Goal: Task Accomplishment & Management: Manage account settings

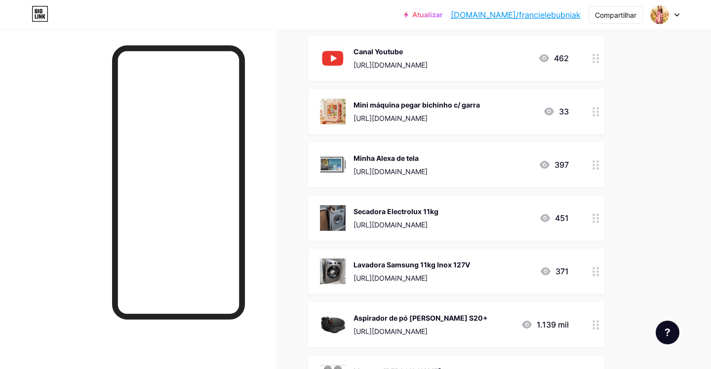
click at [403, 166] on div "[URL][DOMAIN_NAME]" at bounding box center [390, 171] width 74 height 10
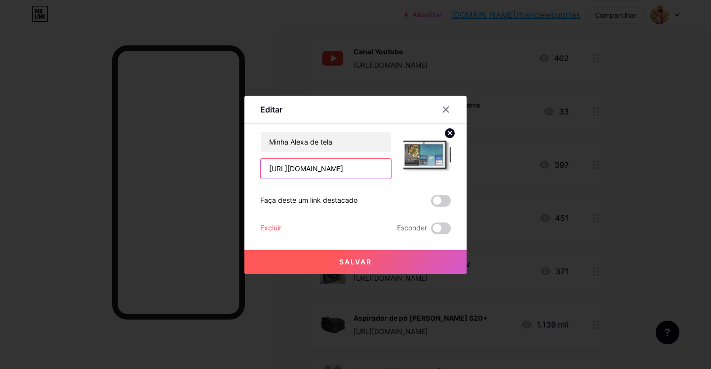
drag, startPoint x: 364, startPoint y: 173, endPoint x: 171, endPoint y: 163, distance: 193.7
click at [171, 163] on div "Editar Contente YouTube Reproduza vídeos do YouTube sem sair da sua página. ADI…" at bounding box center [355, 184] width 711 height 369
click at [446, 106] on icon at bounding box center [446, 110] width 8 height 8
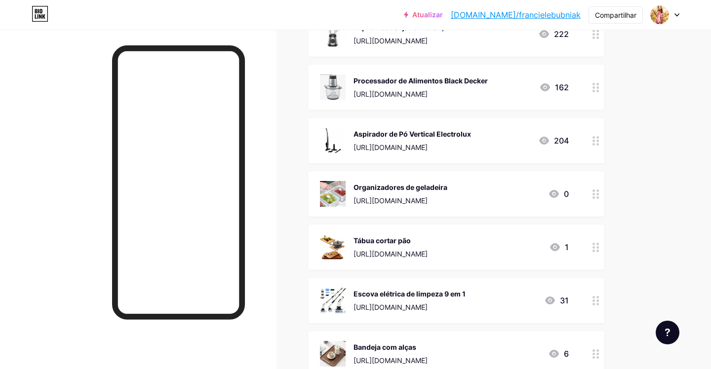
scroll to position [1082, 0]
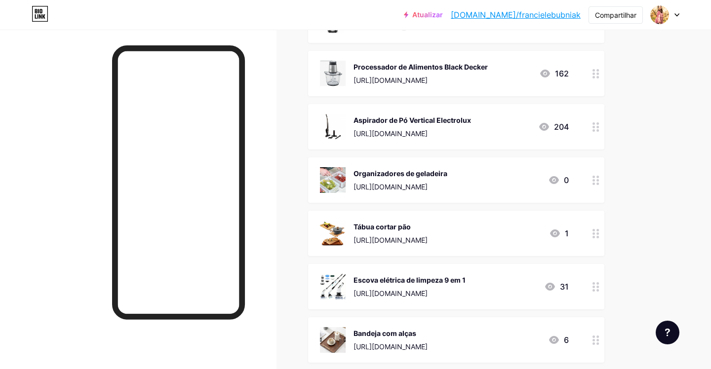
click at [329, 175] on img at bounding box center [333, 180] width 26 height 26
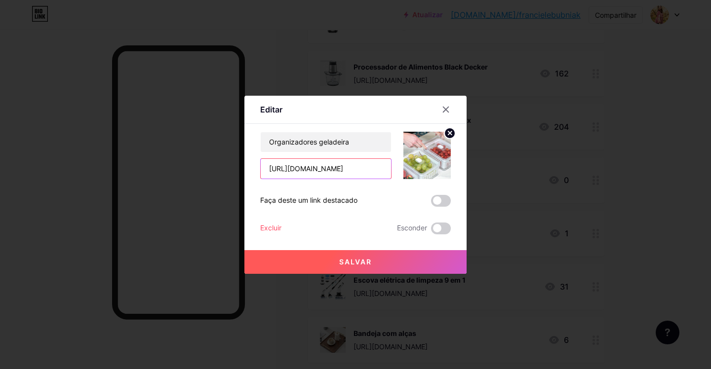
click at [379, 168] on input "[URL][DOMAIN_NAME]" at bounding box center [326, 169] width 130 height 20
click at [447, 106] on icon at bounding box center [446, 110] width 8 height 8
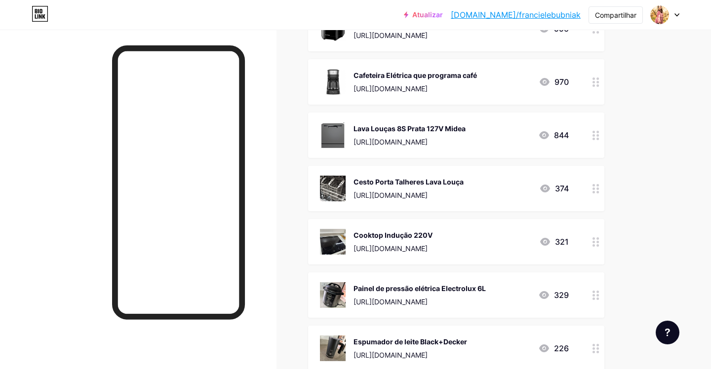
scroll to position [620, 0]
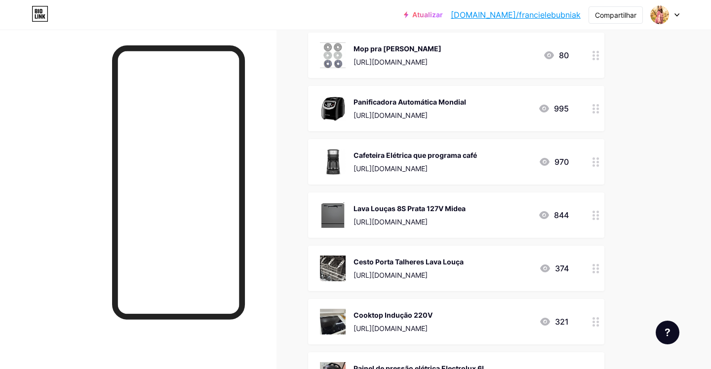
click at [334, 212] on img at bounding box center [333, 215] width 26 height 26
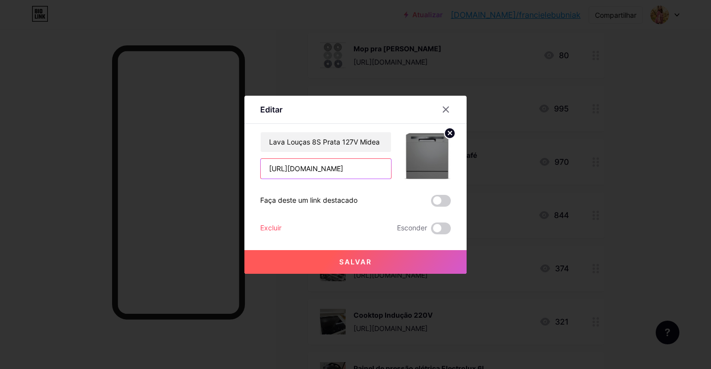
drag, startPoint x: 373, startPoint y: 164, endPoint x: 222, endPoint y: 168, distance: 151.1
click at [222, 168] on div "Editar Contente YouTube Reproduza vídeos do YouTube sem sair da sua página. ADI…" at bounding box center [355, 184] width 711 height 369
click at [444, 109] on icon at bounding box center [446, 110] width 8 height 8
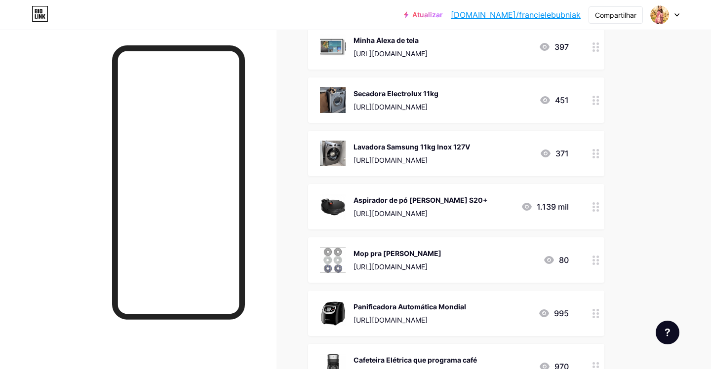
scroll to position [433, 0]
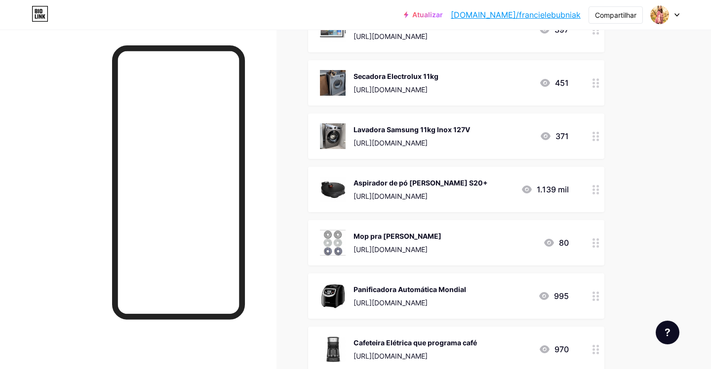
click at [339, 84] on img at bounding box center [333, 83] width 26 height 26
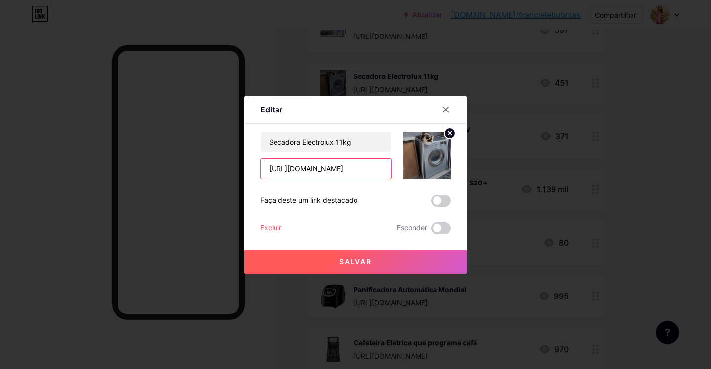
drag, startPoint x: 367, startPoint y: 172, endPoint x: 230, endPoint y: 148, distance: 139.8
click at [230, 148] on div "Editar Contente YouTube Reproduza vídeos do YouTube sem sair da sua página. ADI…" at bounding box center [355, 184] width 711 height 369
